Goal: Transaction & Acquisition: Subscribe to service/newsletter

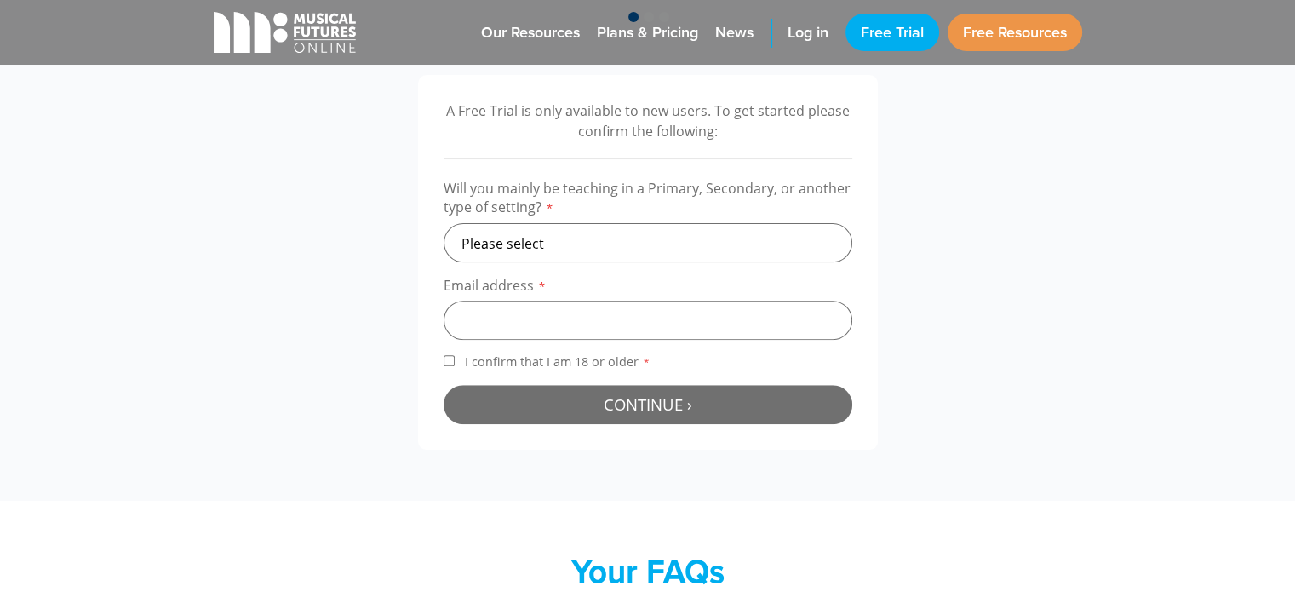
scroll to position [405, 0]
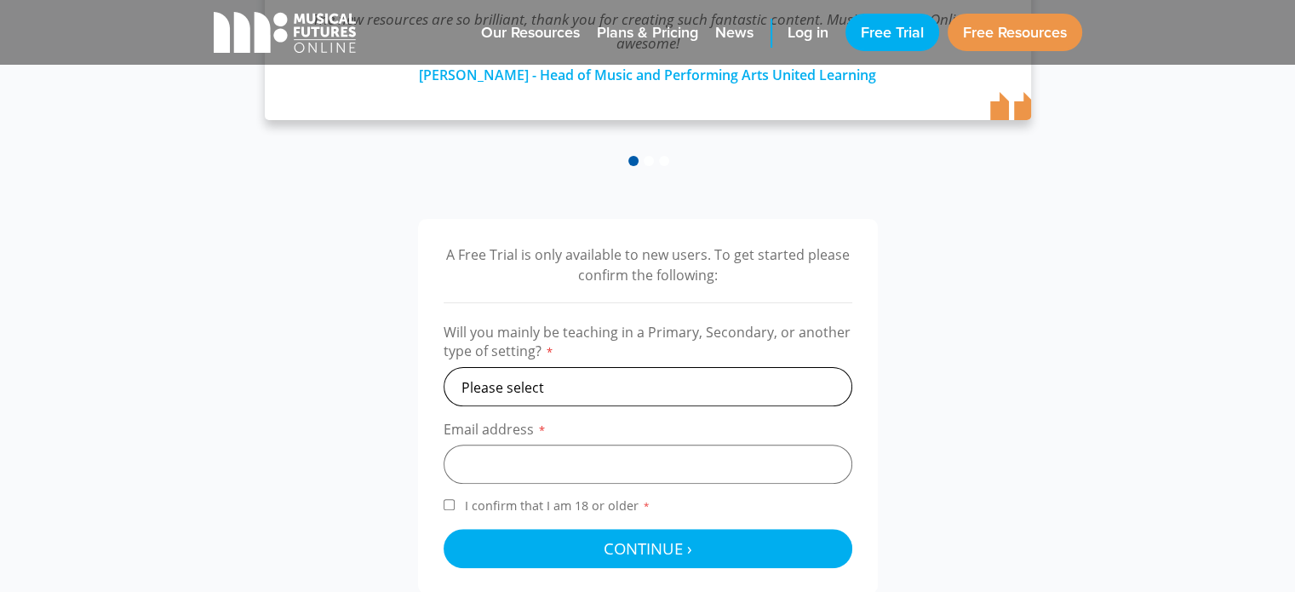
click at [538, 382] on select "Please select Primary Secondary Other" at bounding box center [648, 386] width 409 height 39
select select "secondary"
click at [444, 367] on select "Please select Primary Secondary Other" at bounding box center [648, 386] width 409 height 39
click at [521, 462] on input "email" at bounding box center [648, 463] width 409 height 39
type input "melissa.ballantyne@hotmail.com"
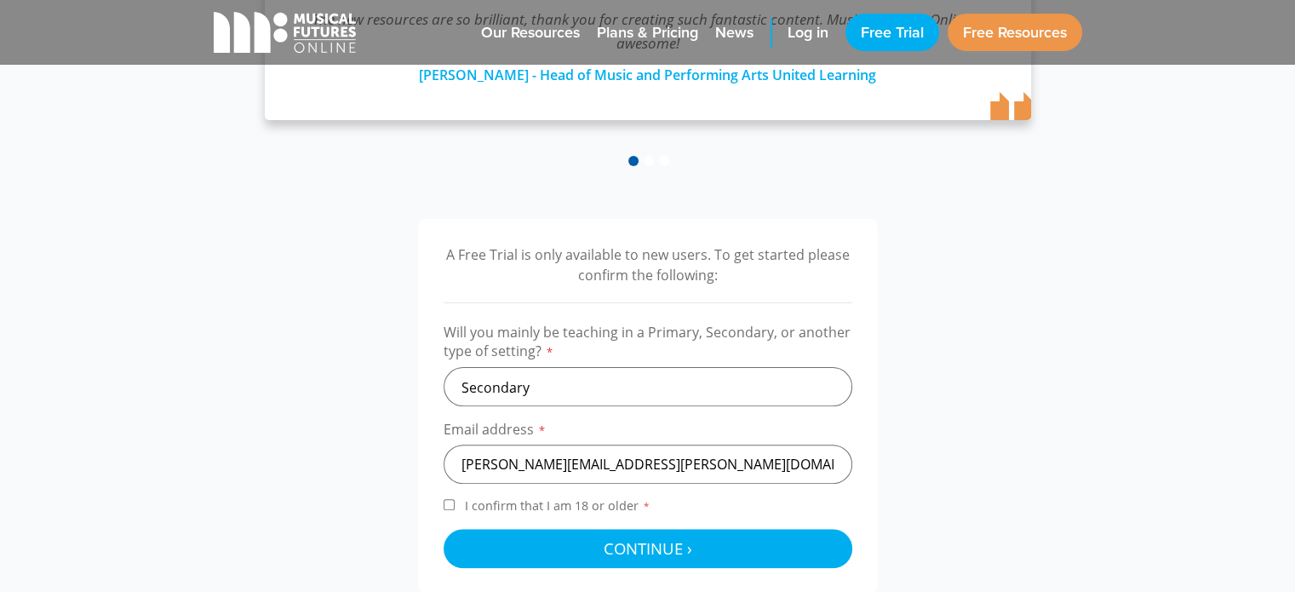
click at [439, 500] on div "A Free Trial is only available to new users. To get started please confirm the …" at bounding box center [648, 406] width 460 height 375
click at [450, 502] on input "I confirm that I am 18 or older *" at bounding box center [449, 504] width 11 height 11
checkbox input "true"
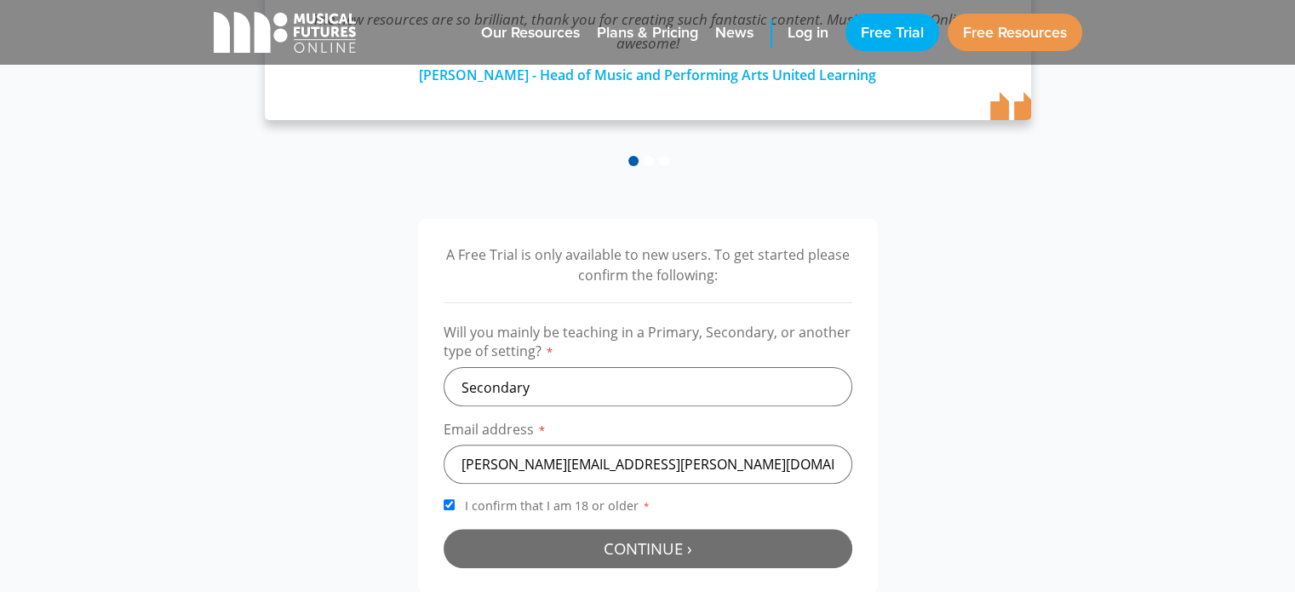
click at [528, 550] on button "Continue › Checking your details..." at bounding box center [648, 548] width 409 height 39
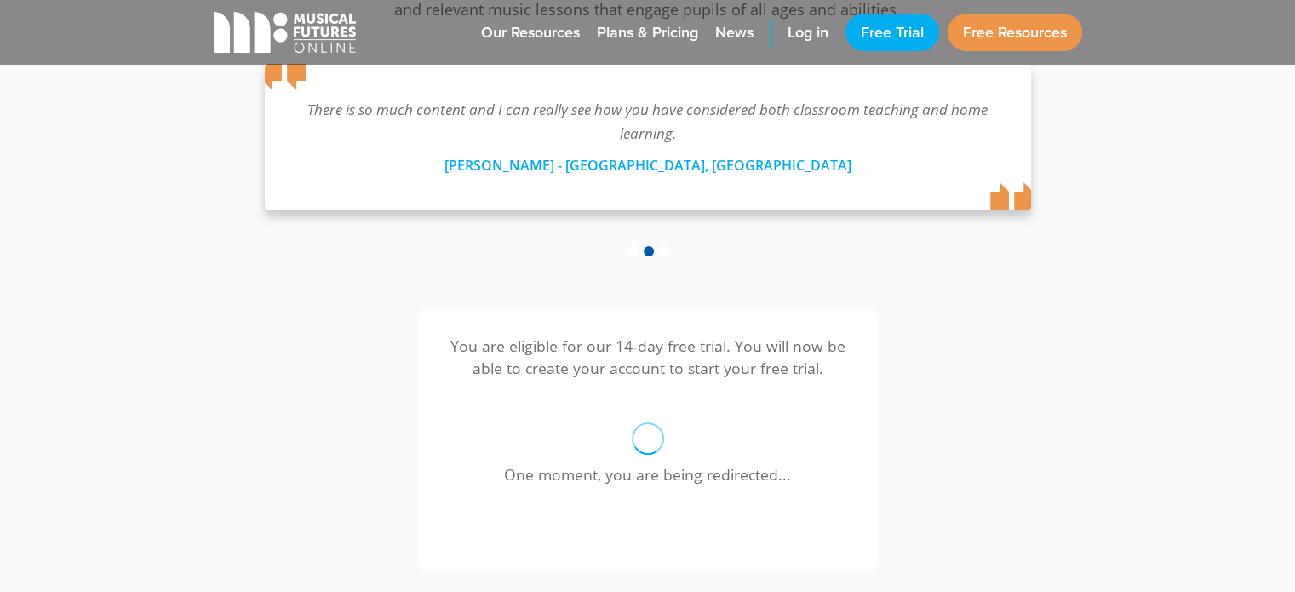
scroll to position [397, 0]
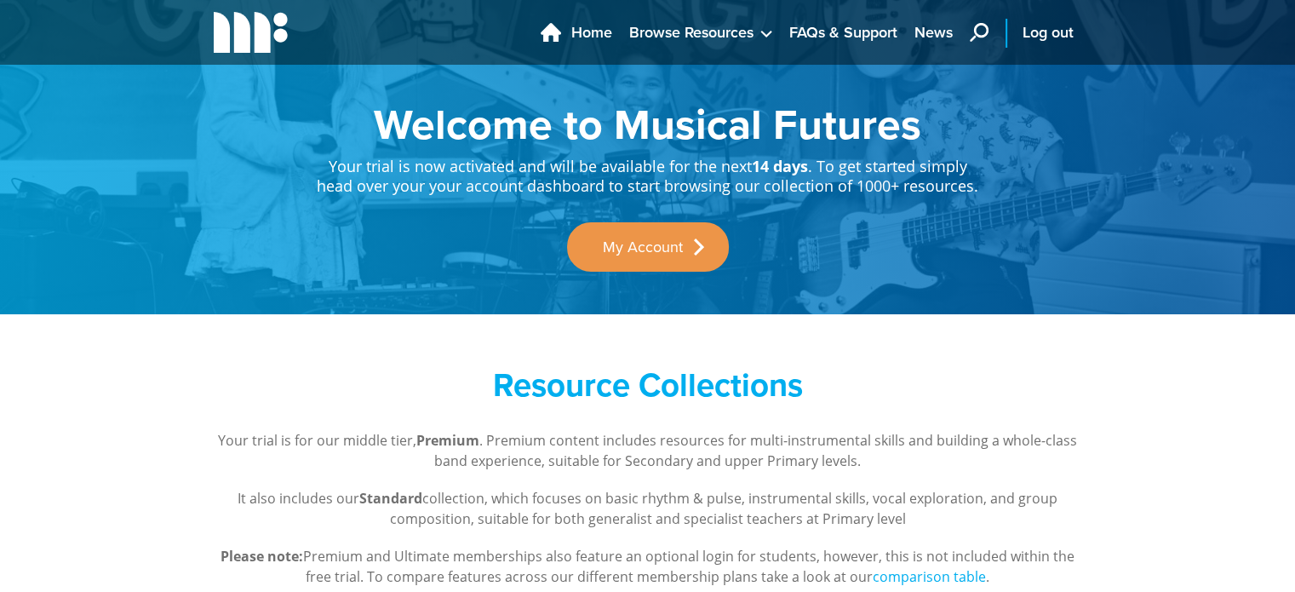
scroll to position [397, 0]
